Goal: Information Seeking & Learning: Learn about a topic

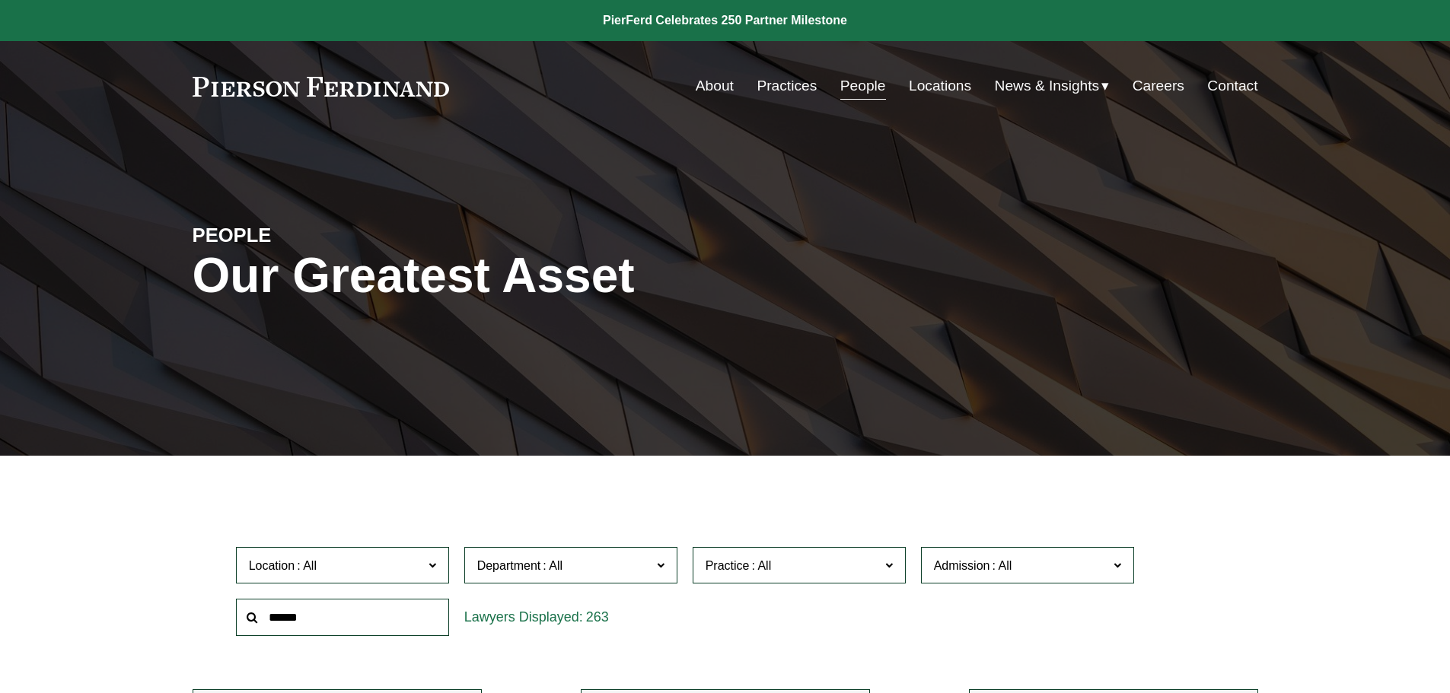
scroll to position [304, 0]
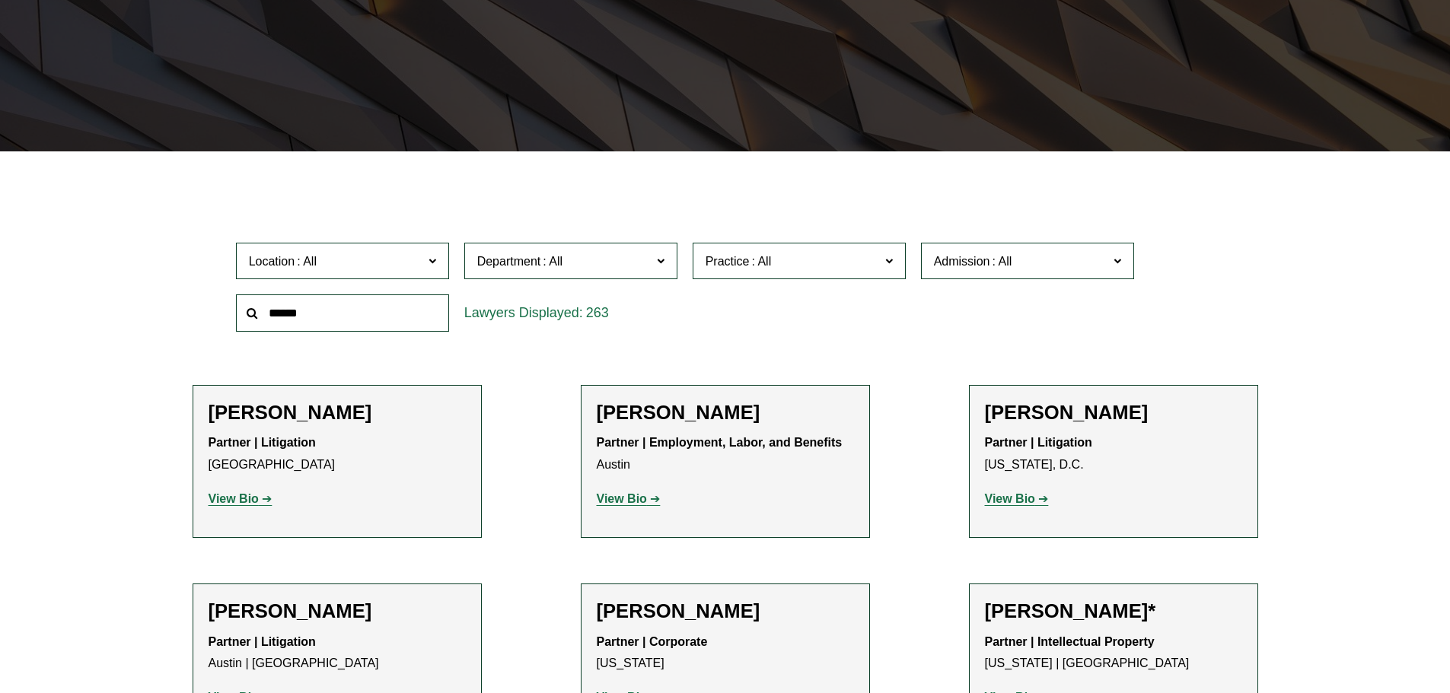
click at [344, 307] on input "text" at bounding box center [342, 312] width 213 height 37
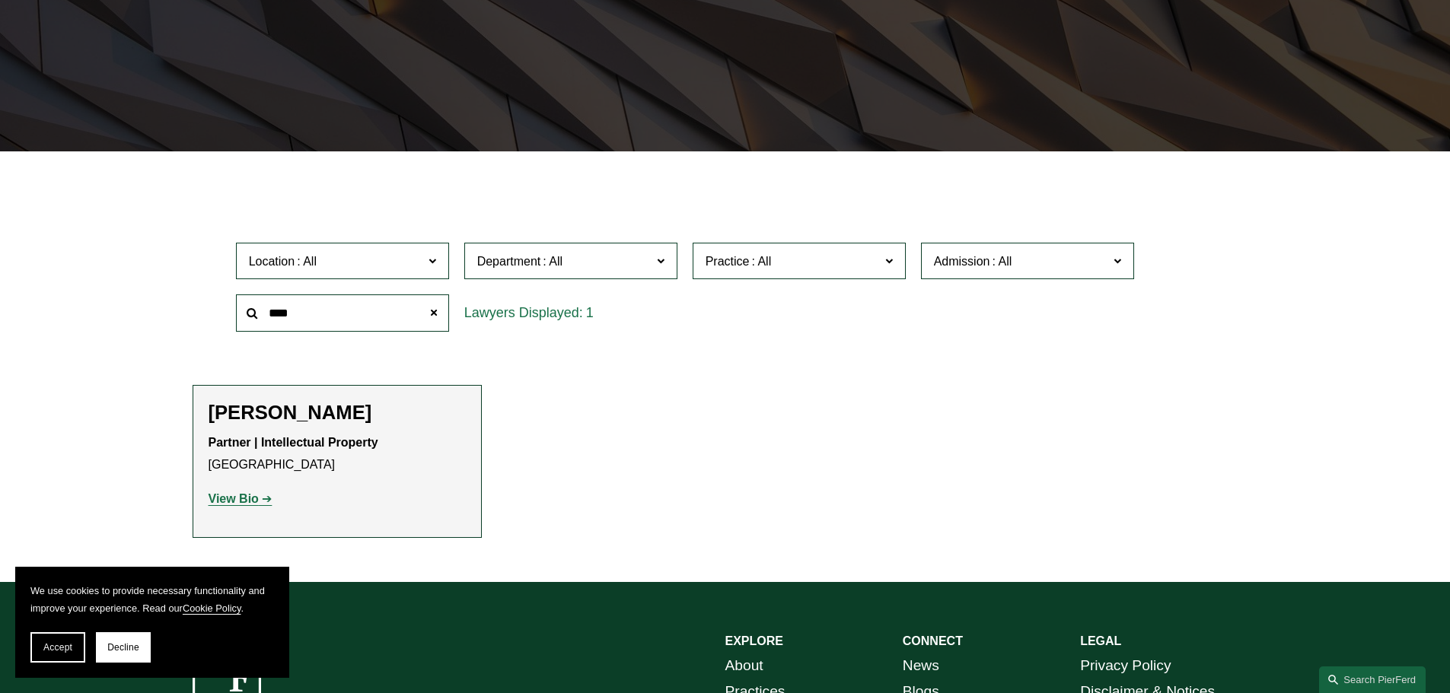
type input "****"
click at [240, 495] on strong "View Bio" at bounding box center [234, 498] width 50 height 13
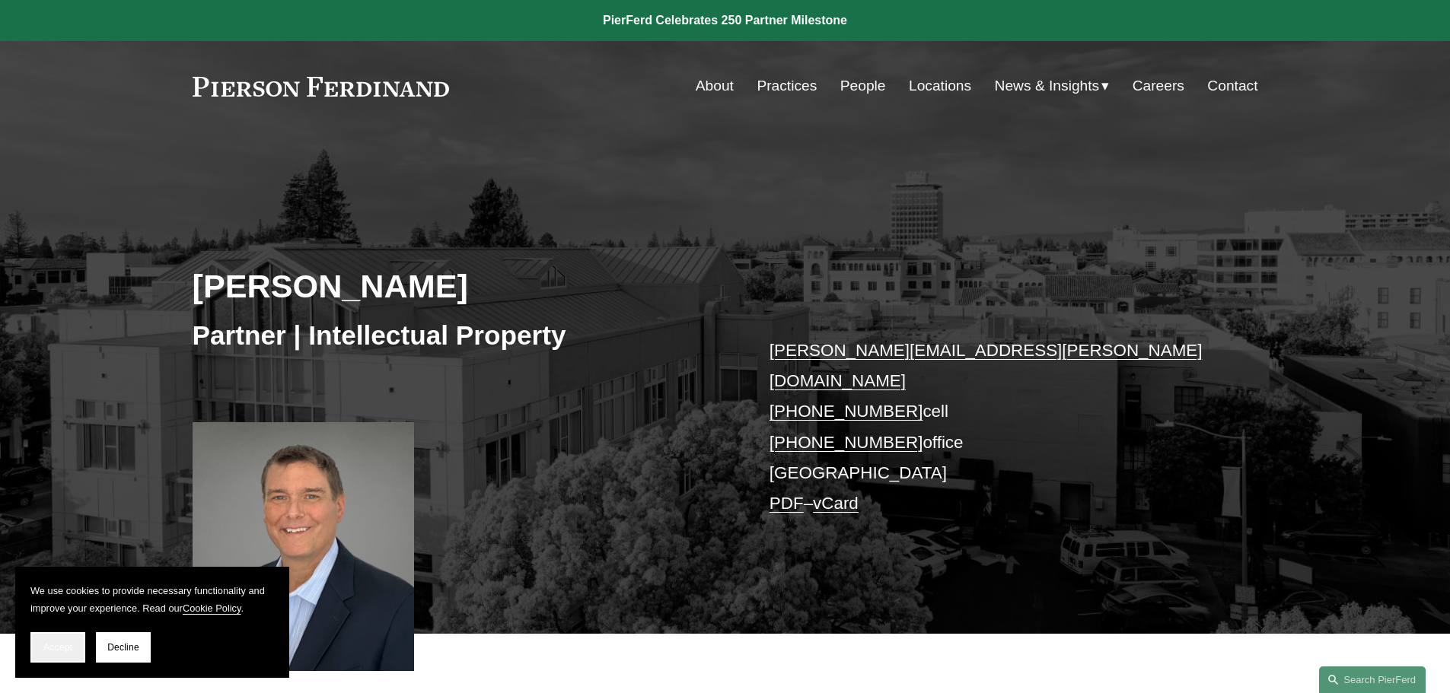
click at [56, 649] on span "Accept" at bounding box center [57, 647] width 29 height 11
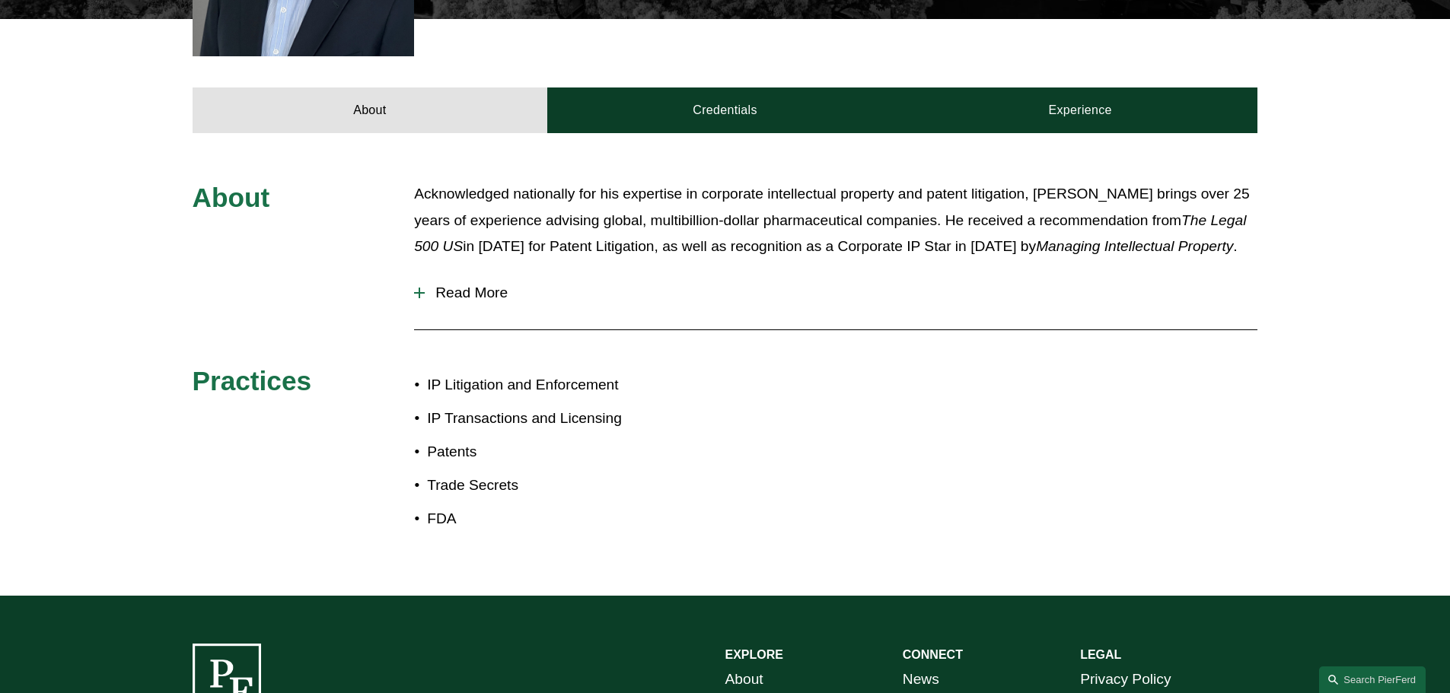
scroll to position [539, 0]
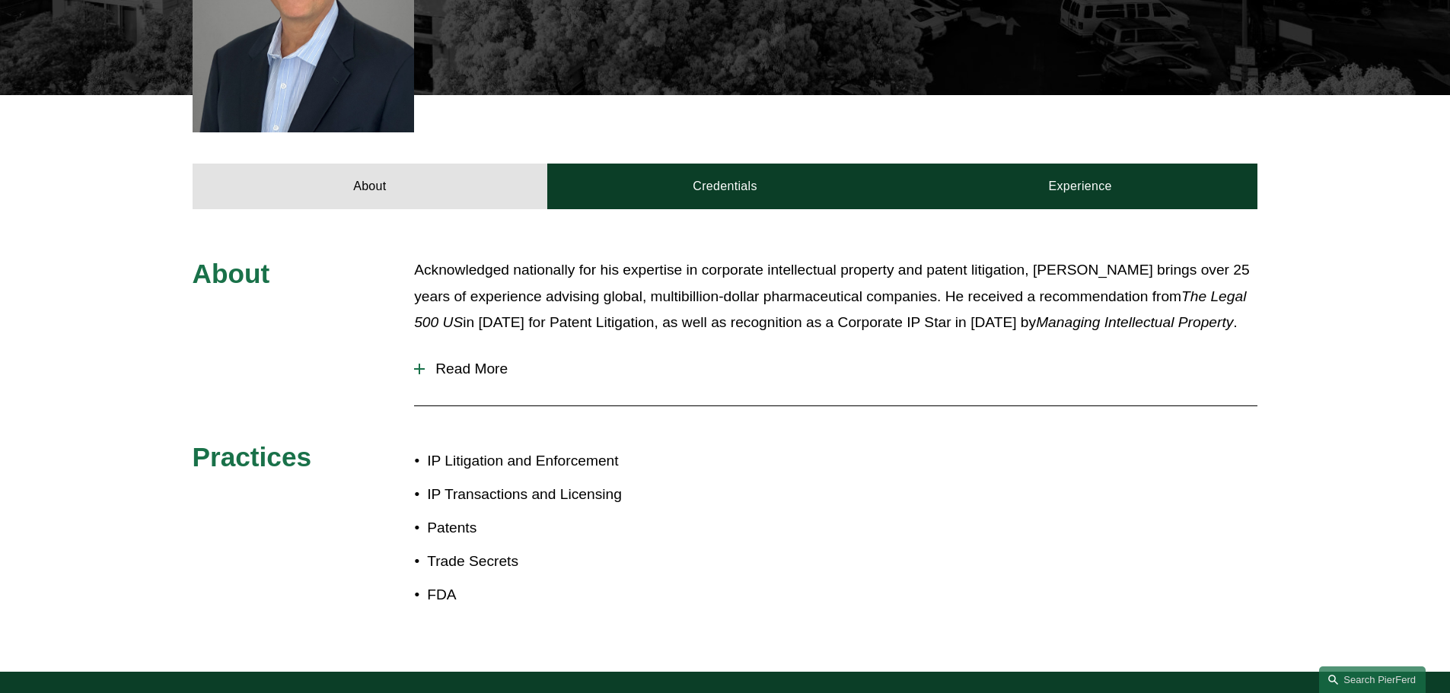
click at [482, 361] on span "Read More" at bounding box center [841, 369] width 832 height 17
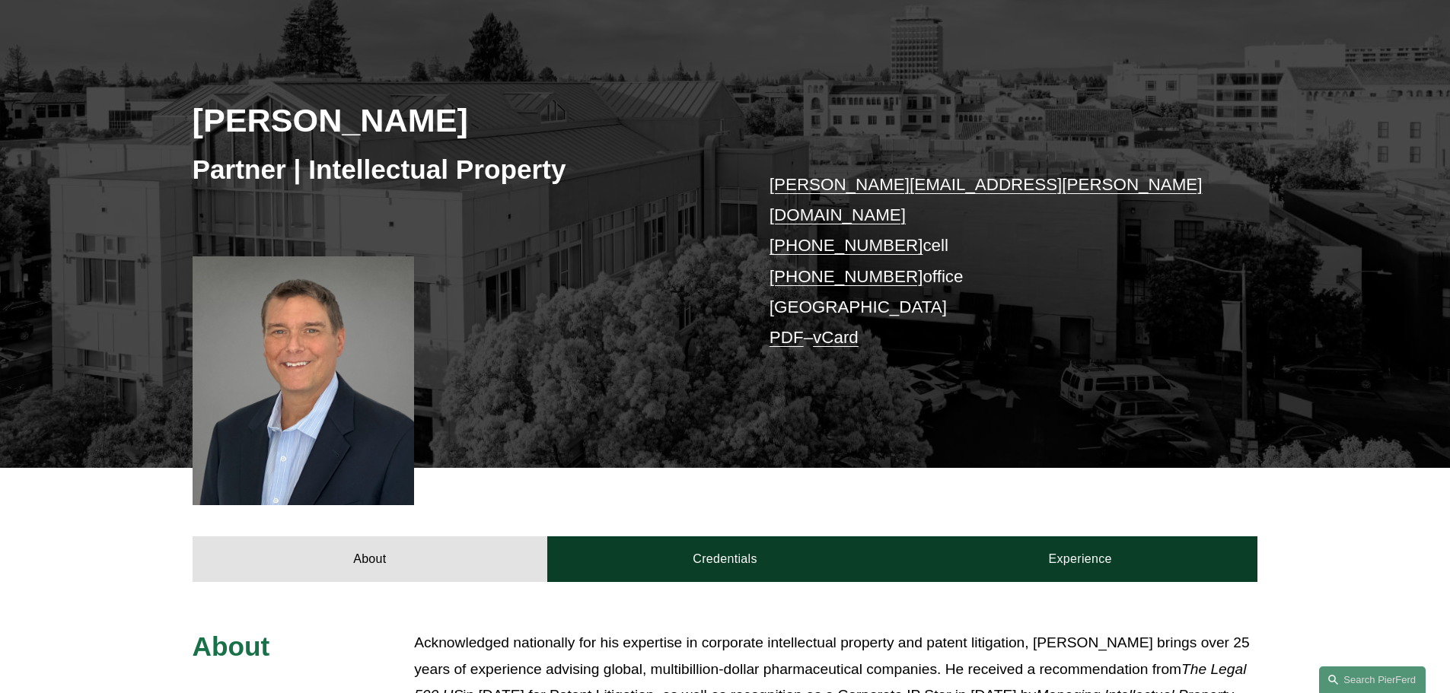
scroll to position [0, 0]
